Goal: Information Seeking & Learning: Learn about a topic

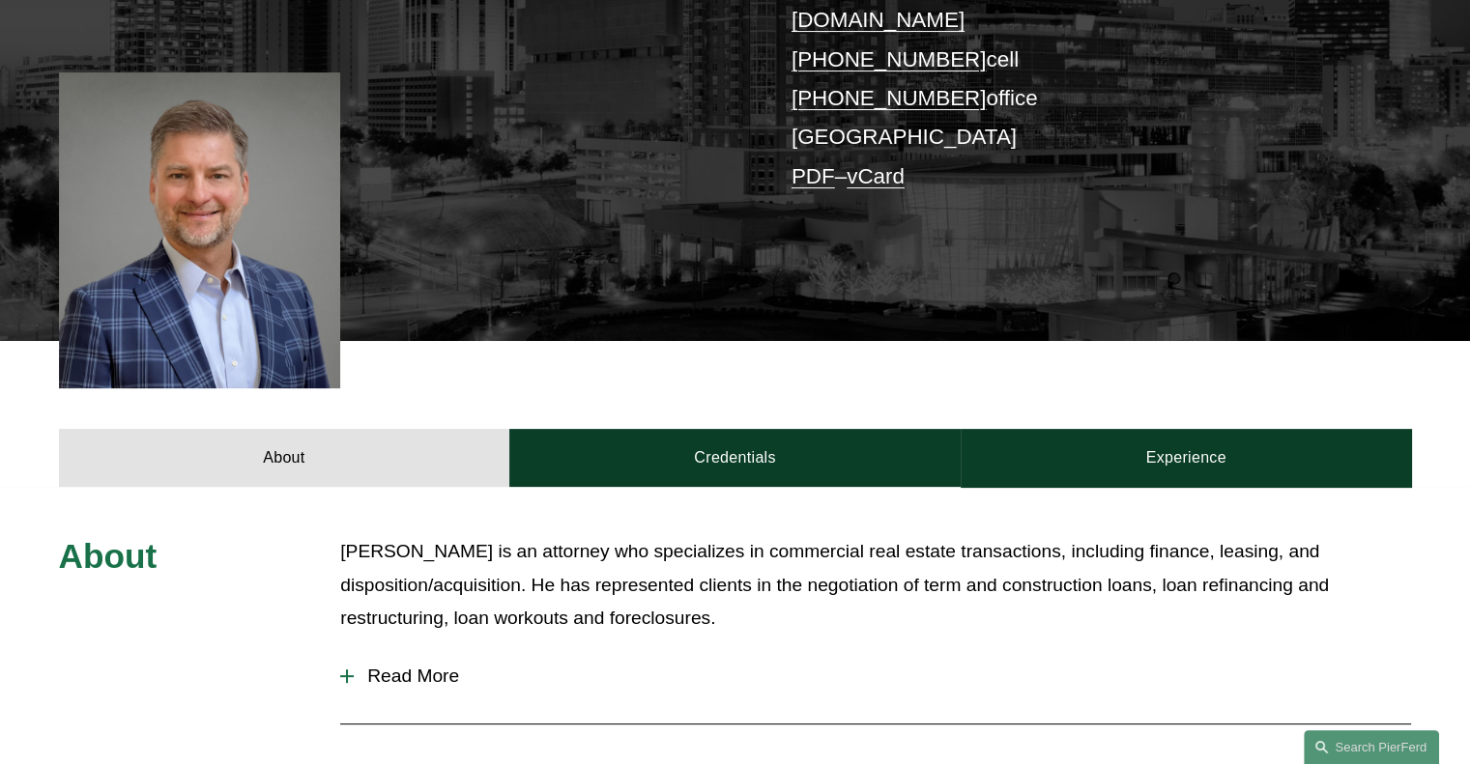
scroll to position [290, 0]
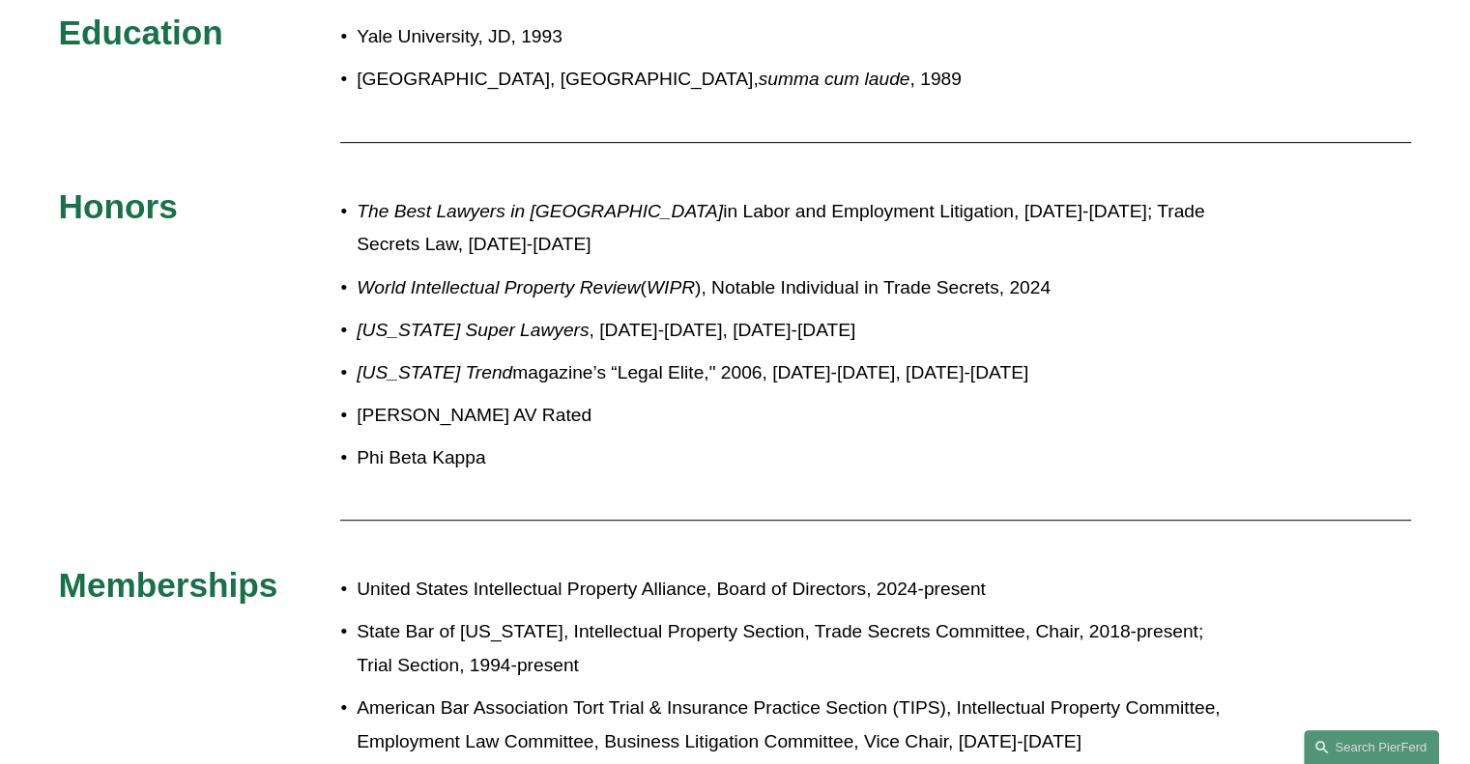
scroll to position [498, 0]
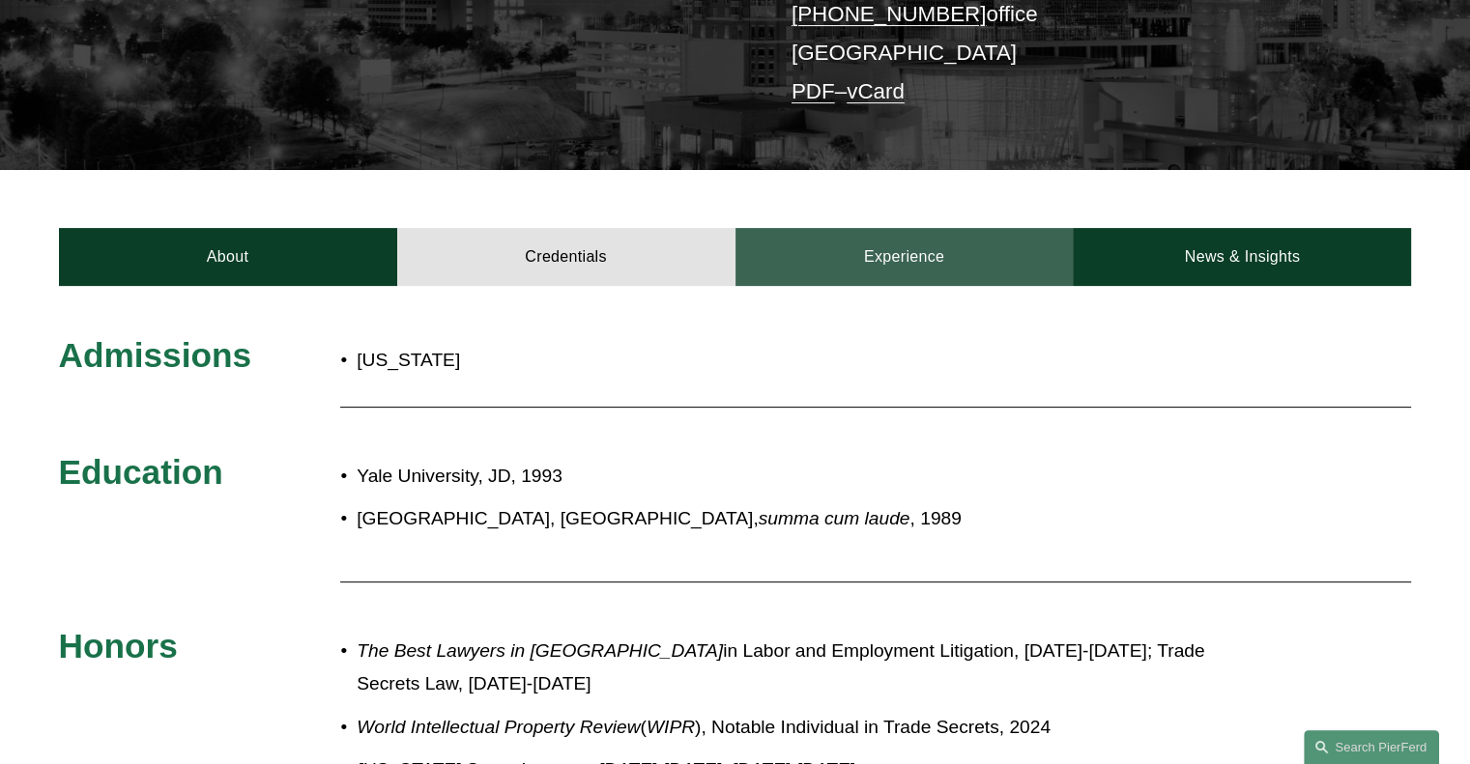
click at [876, 228] on link "Experience" at bounding box center [904, 257] width 338 height 58
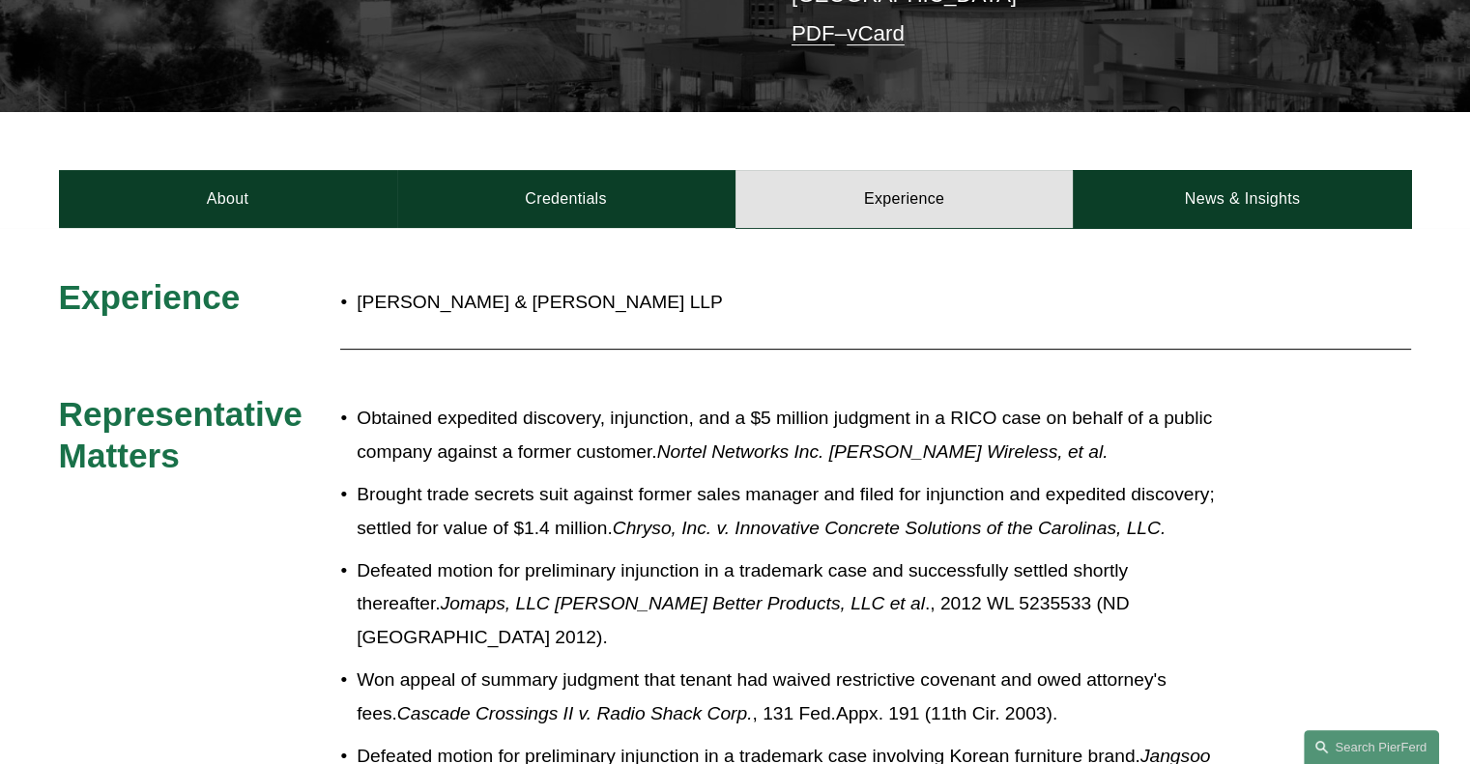
scroll to position [304, 0]
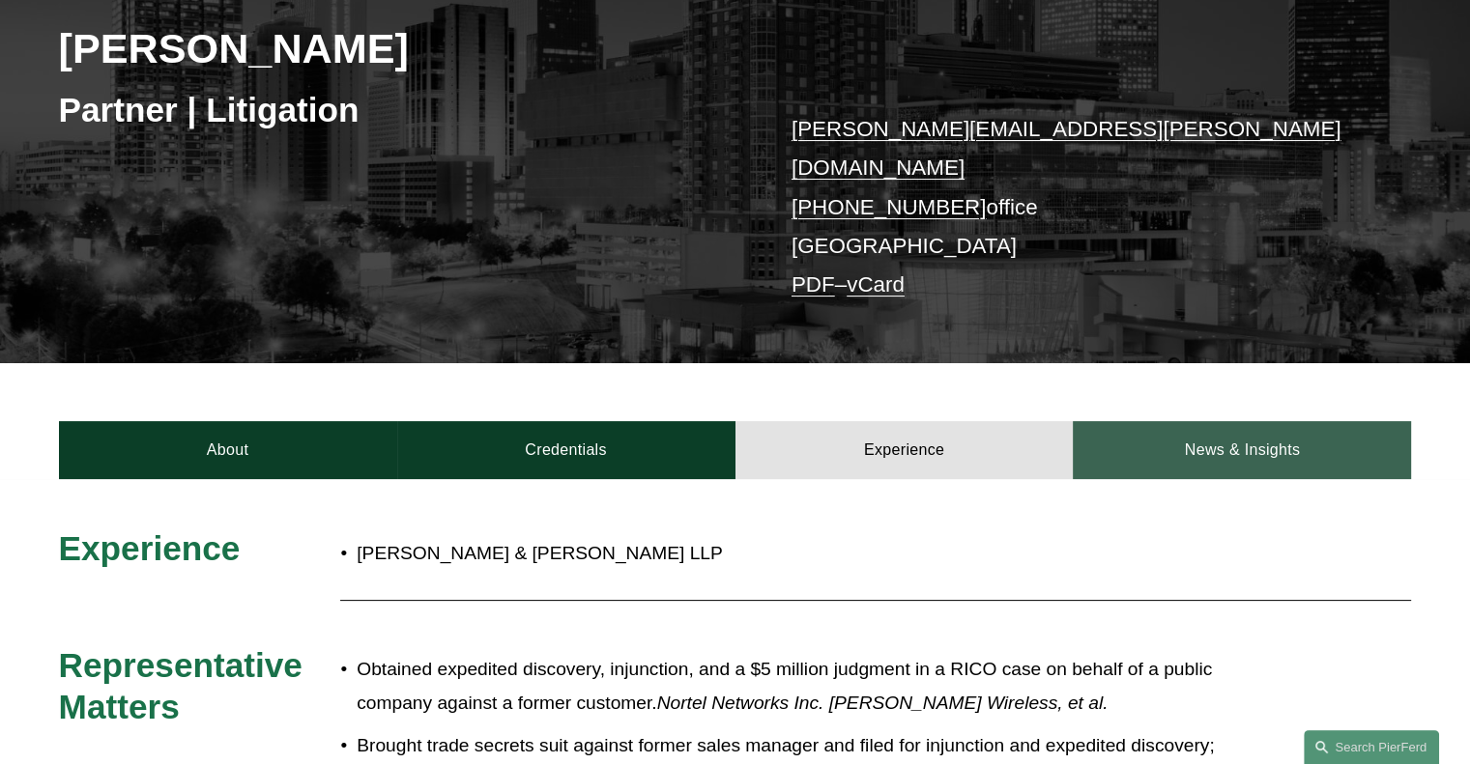
click at [1199, 421] on link "News & Insights" at bounding box center [1242, 450] width 338 height 58
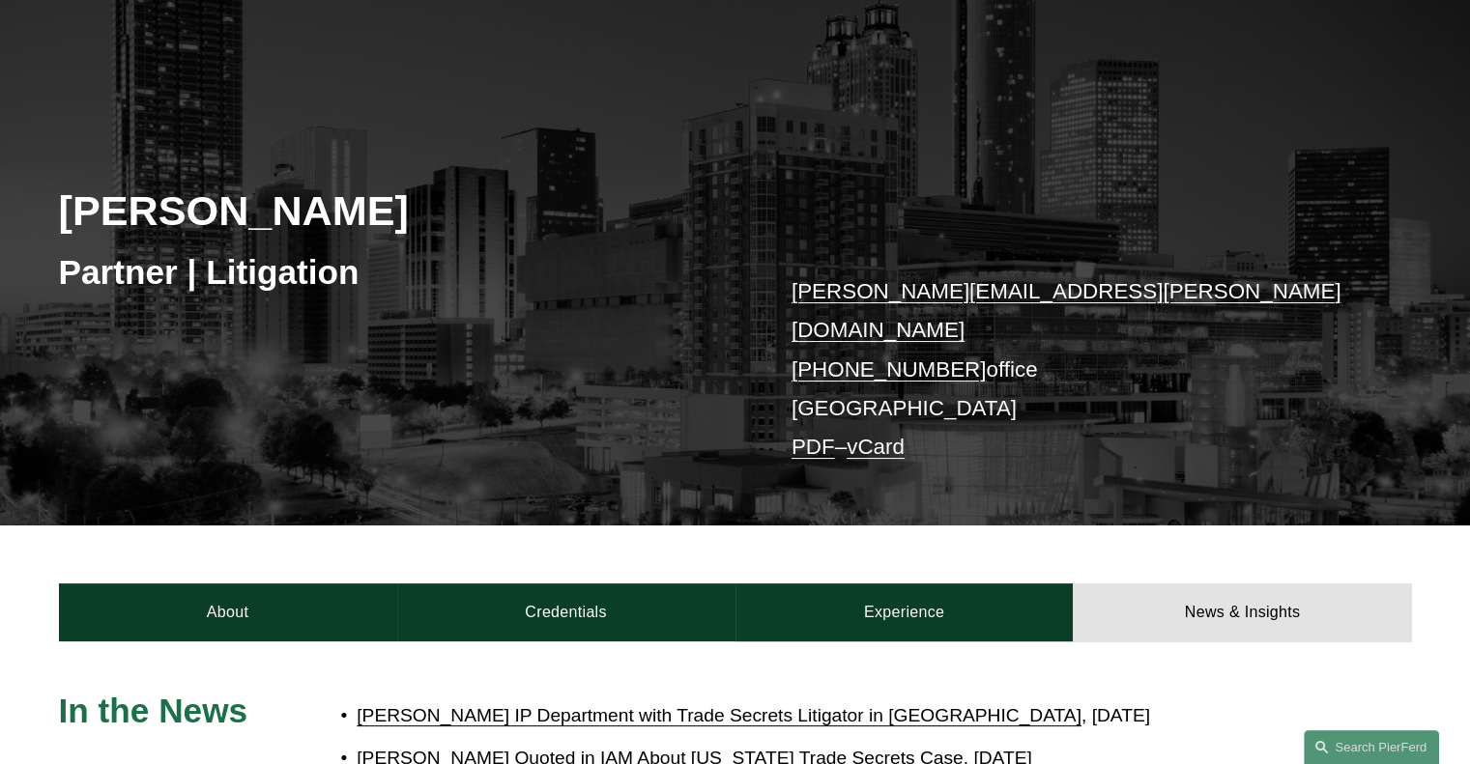
scroll to position [0, 0]
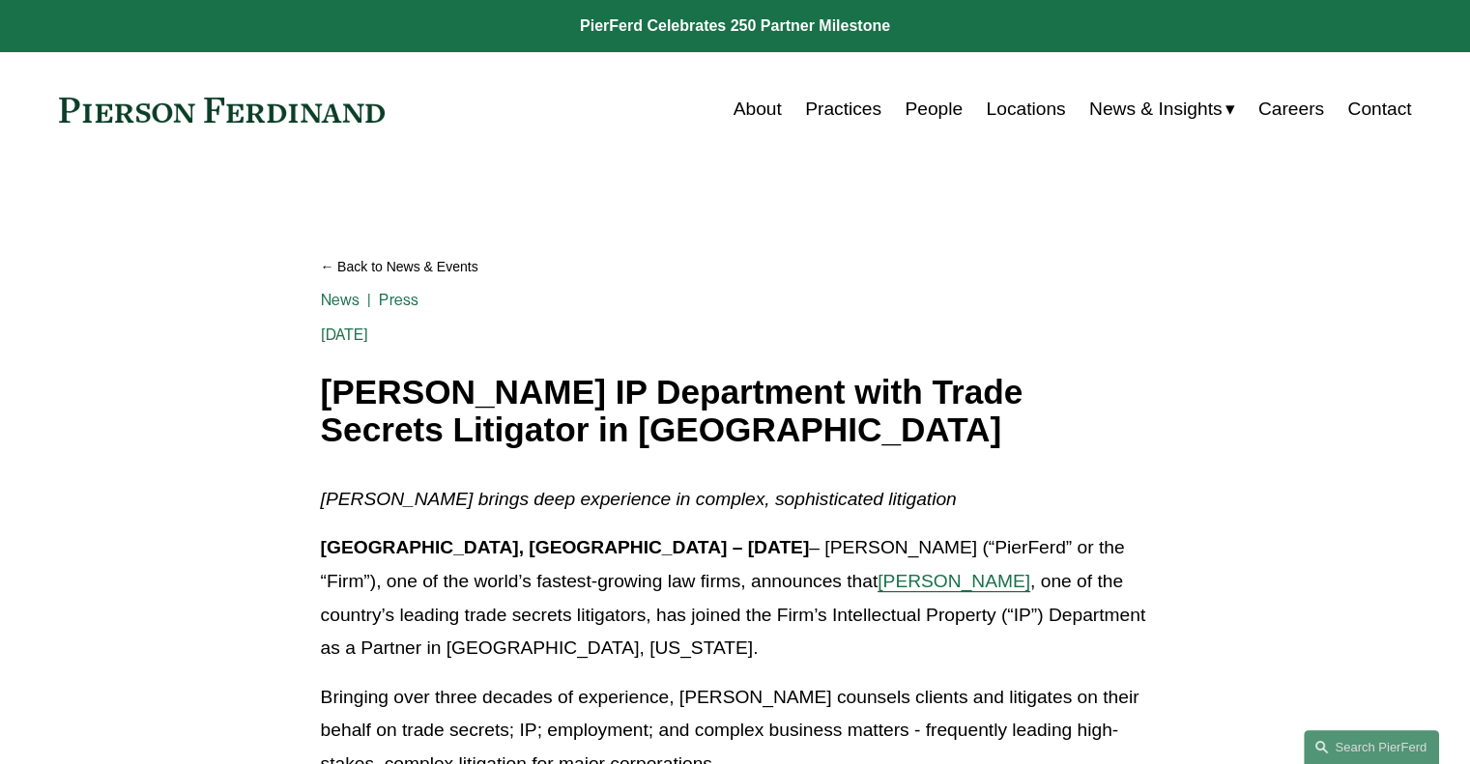
drag, startPoint x: 893, startPoint y: 428, endPoint x: 329, endPoint y: 395, distance: 565.2
click at [329, 395] on h1 "[PERSON_NAME] IP Department with Trade Secrets Litigator in [GEOGRAPHIC_DATA]" at bounding box center [735, 411] width 829 height 74
drag, startPoint x: 905, startPoint y: 440, endPoint x: 309, endPoint y: 405, distance: 597.2
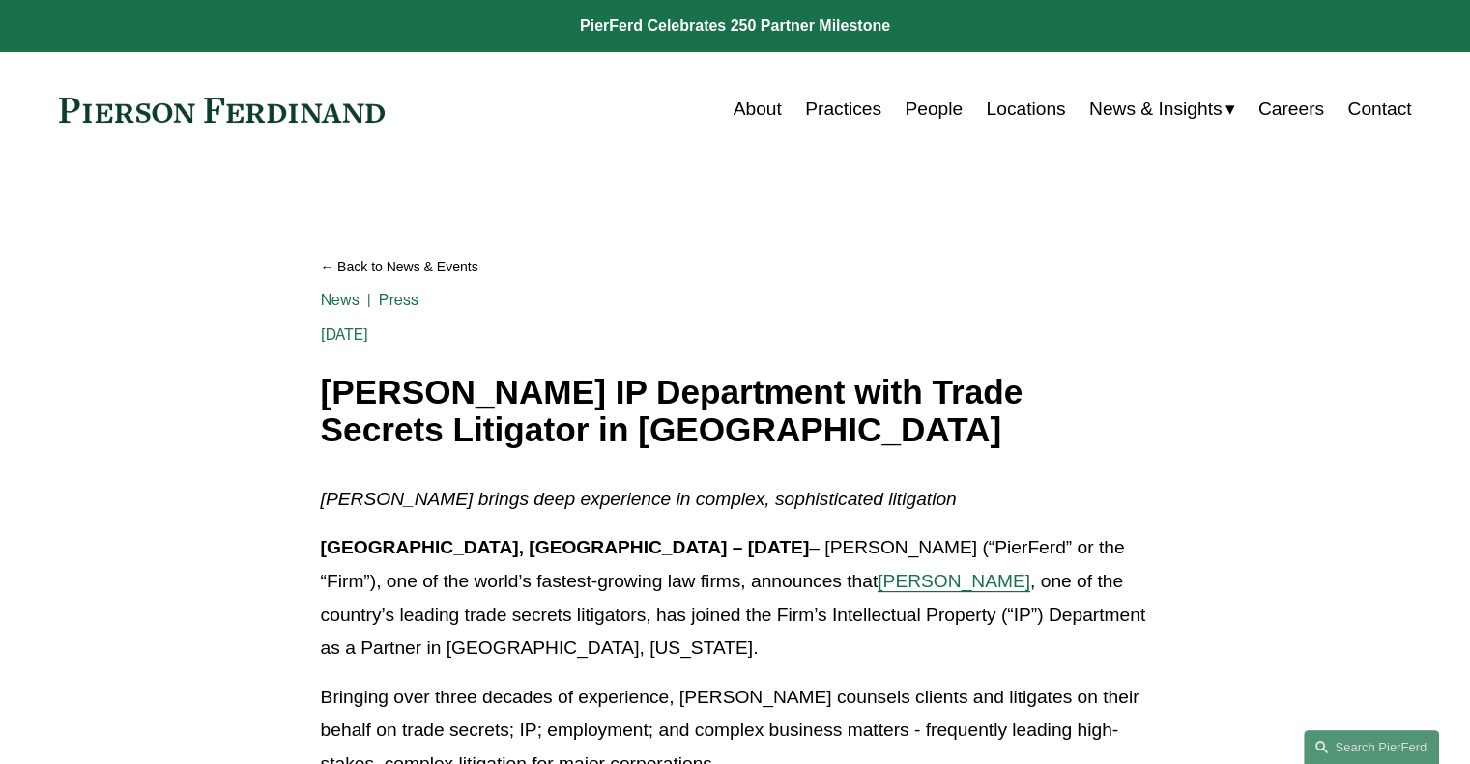
click at [321, 397] on h1 "[PERSON_NAME] IP Department with Trade Secrets Litigator in [GEOGRAPHIC_DATA]" at bounding box center [735, 411] width 829 height 74
drag, startPoint x: 322, startPoint y: 393, endPoint x: 878, endPoint y: 432, distance: 557.9
click at [878, 432] on h1 "[PERSON_NAME] IP Department with Trade Secrets Litigator in [GEOGRAPHIC_DATA]" at bounding box center [735, 411] width 829 height 74
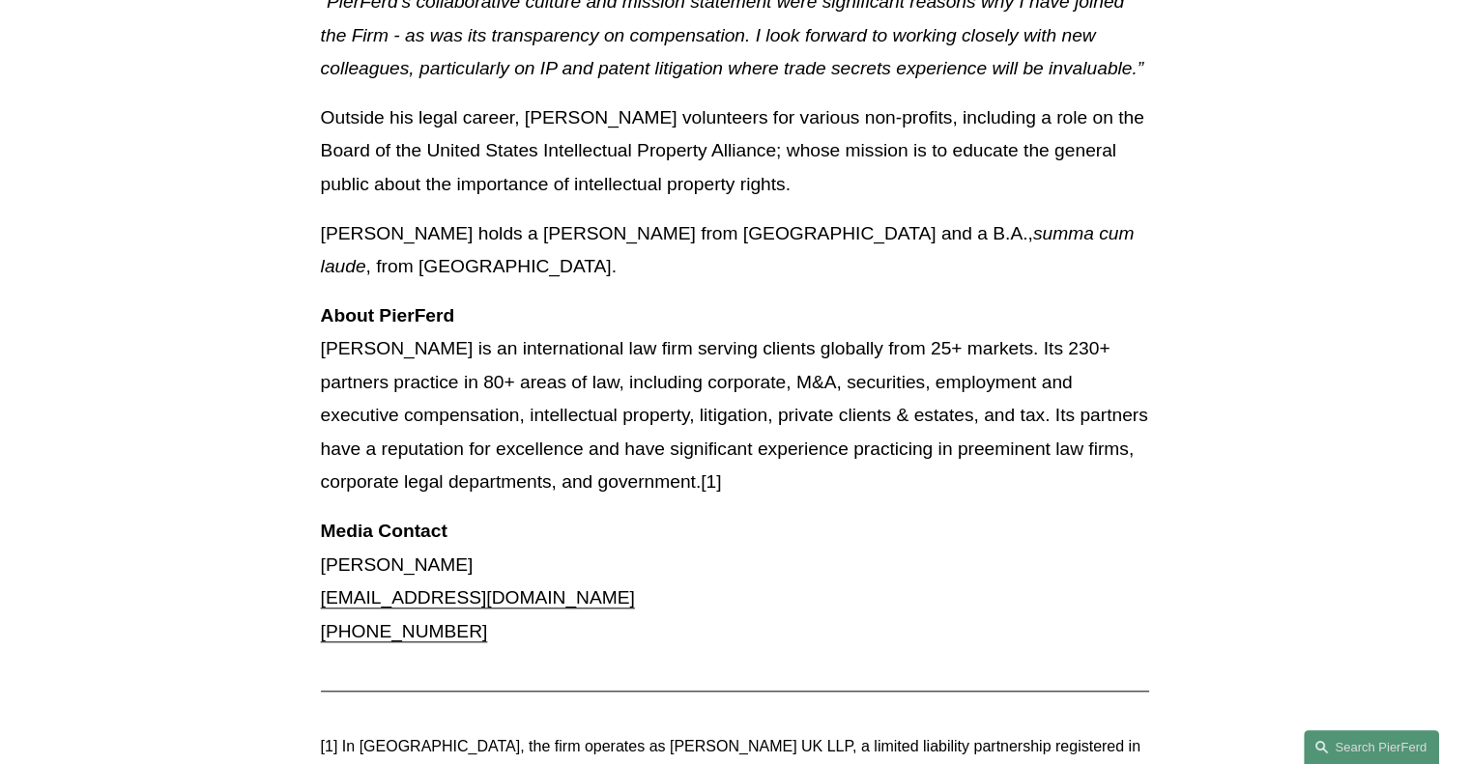
scroll to position [1546, 0]
